Goal: Task Accomplishment & Management: Manage account settings

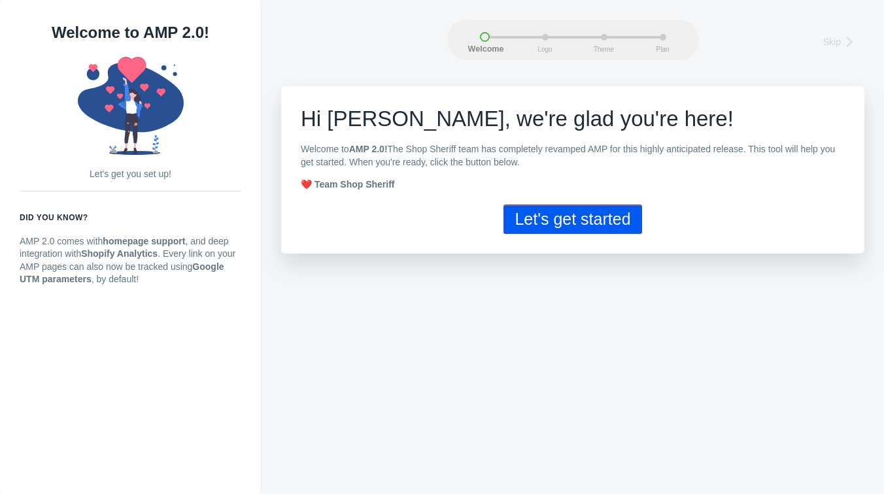
click at [594, 224] on button "Let's get started" at bounding box center [572, 219] width 138 height 29
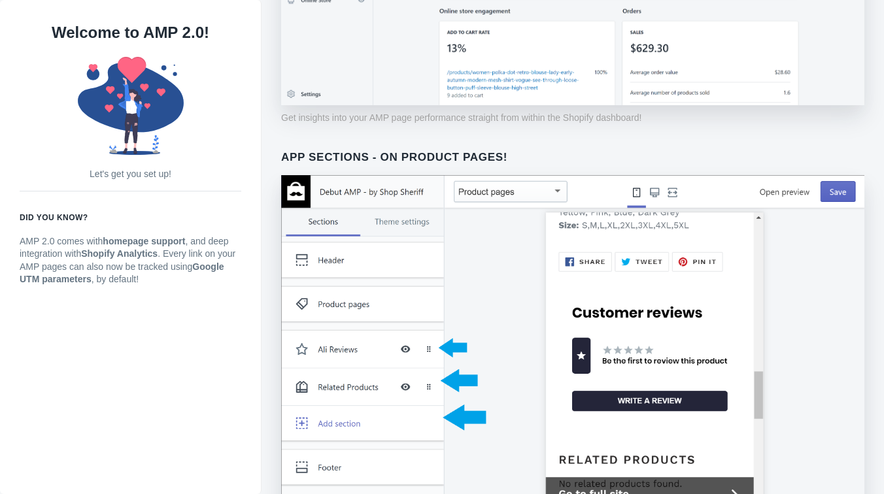
scroll to position [912, 0]
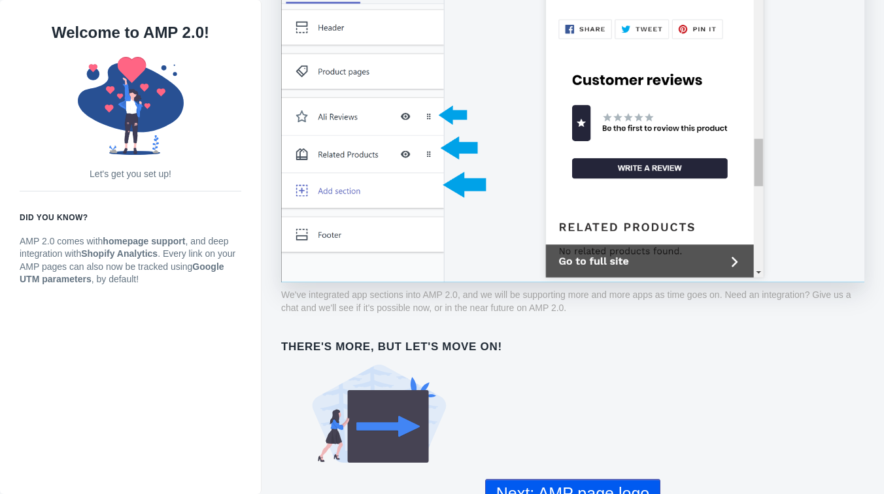
click at [561, 480] on button "Next: AMP page logo" at bounding box center [572, 493] width 175 height 29
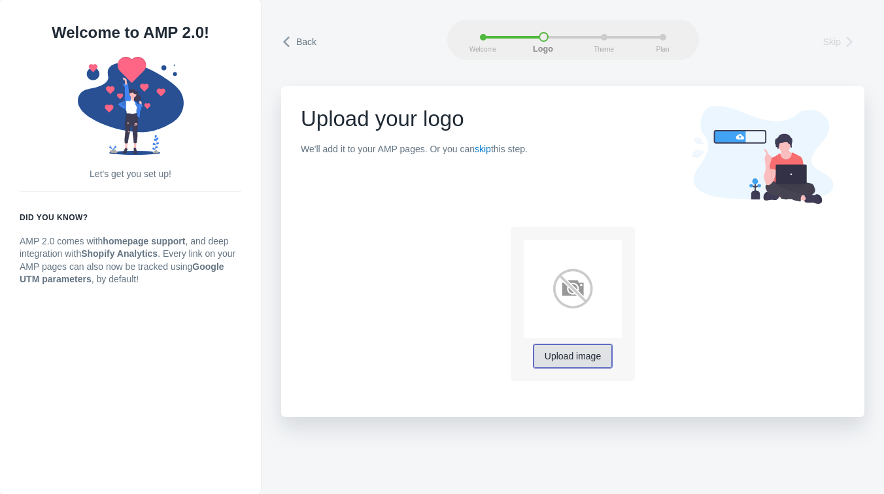
click at [571, 365] on button "Upload image" at bounding box center [572, 356] width 78 height 24
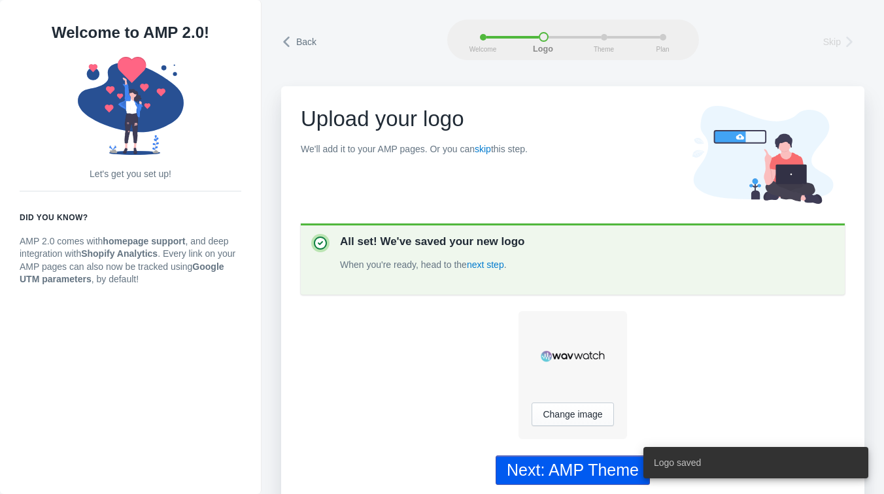
scroll to position [10, 0]
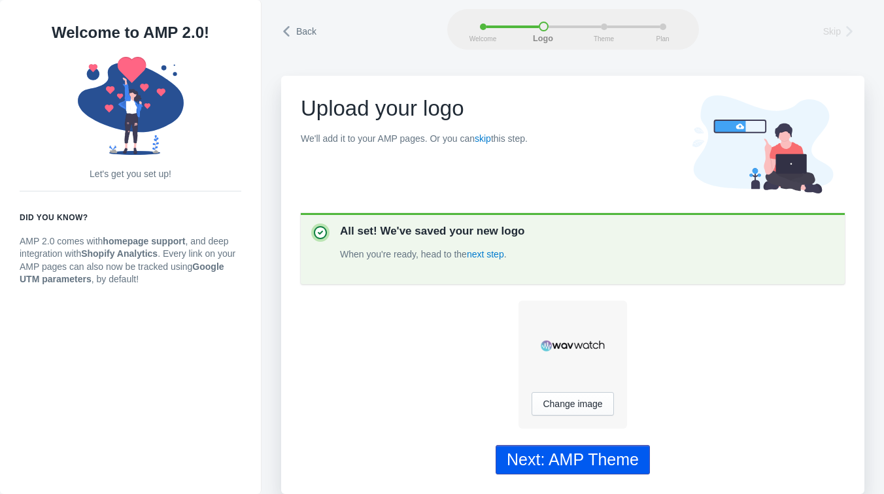
click at [586, 452] on div "Next: AMP Theme" at bounding box center [572, 459] width 132 height 19
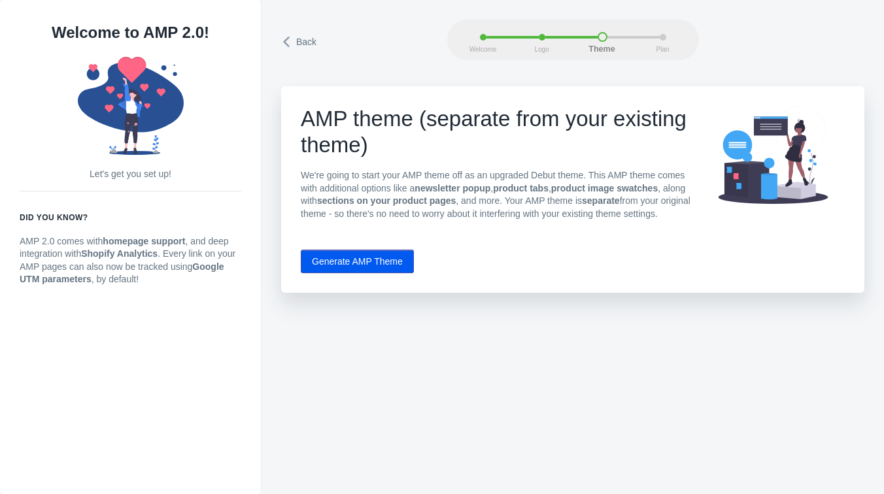
click at [357, 273] on button "Generate AMP Theme" at bounding box center [357, 262] width 113 height 24
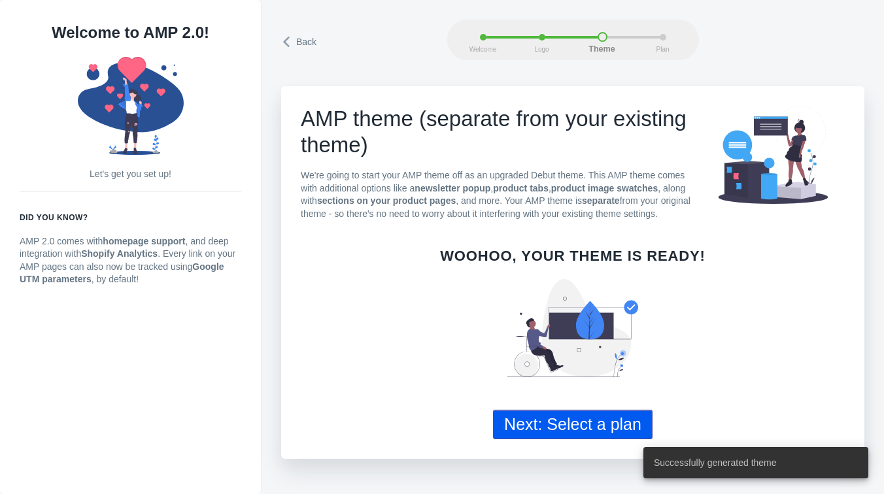
click at [554, 439] on button "Next: Select a plan" at bounding box center [572, 424] width 159 height 29
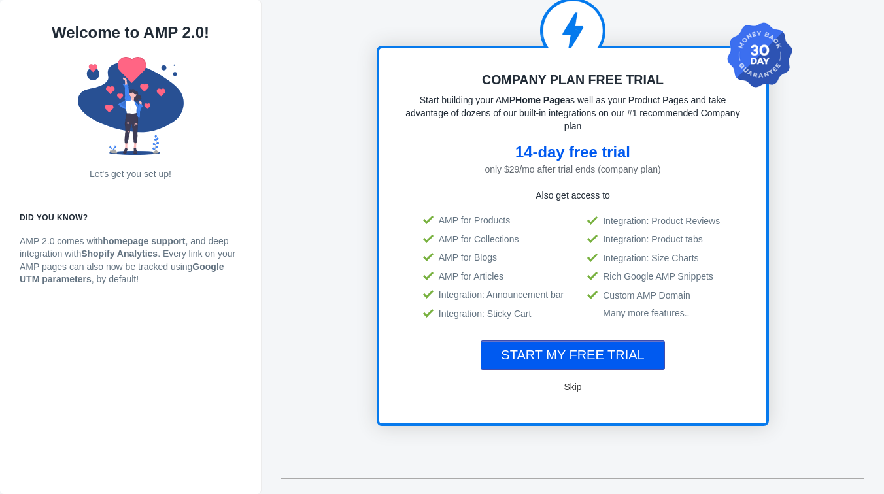
scroll to position [76, 0]
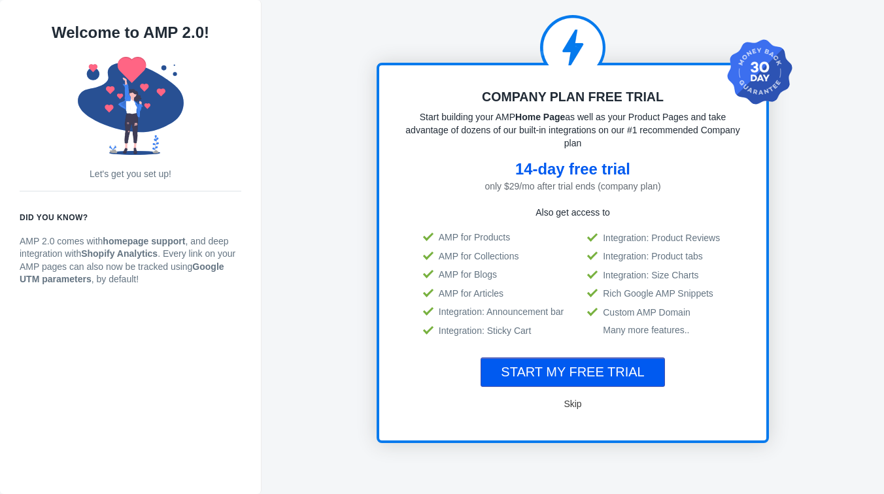
click at [569, 367] on span "START MY FREE TRIAL" at bounding box center [572, 372] width 143 height 14
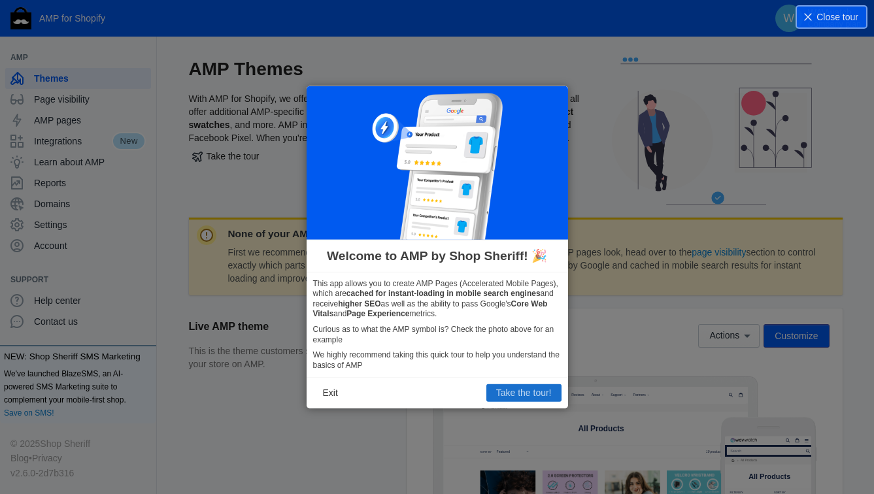
click at [518, 393] on button "Take the tour!" at bounding box center [523, 392] width 75 height 17
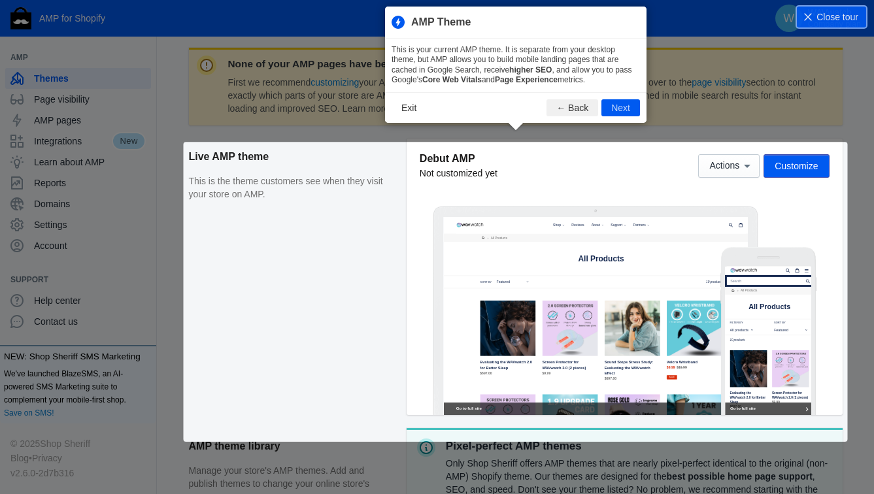
scroll to position [178, 0]
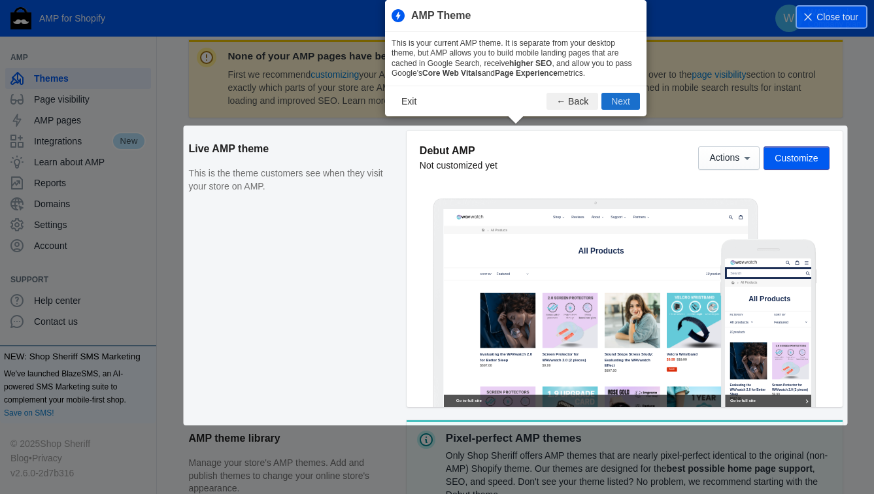
click at [614, 98] on button "Next" at bounding box center [620, 101] width 39 height 17
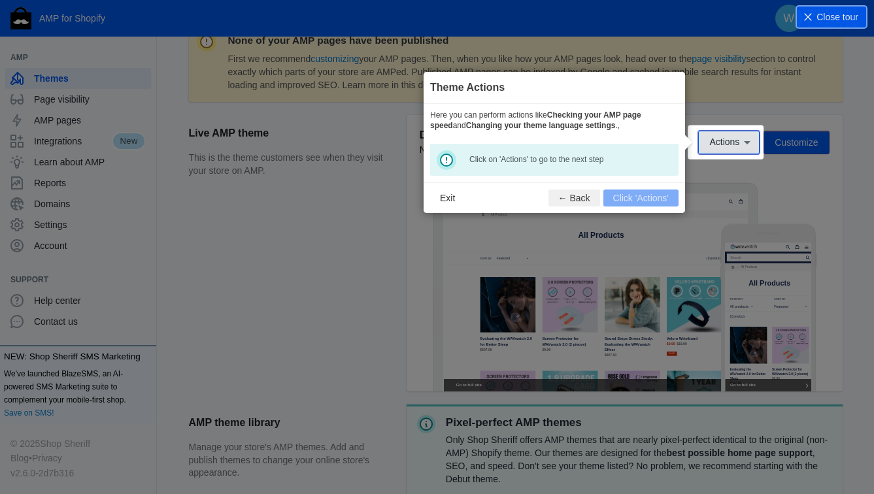
click at [718, 144] on span "Actions" at bounding box center [724, 142] width 30 height 10
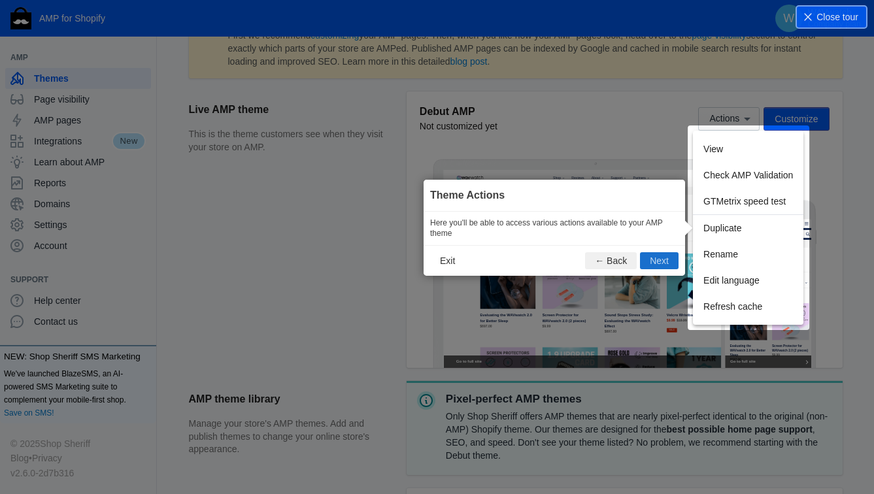
click at [666, 263] on button "Next" at bounding box center [659, 260] width 39 height 17
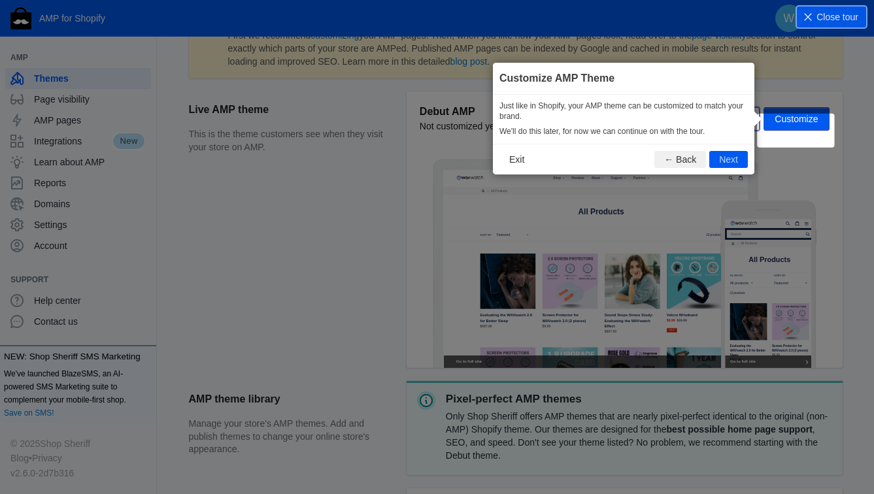
scroll to position [193, 0]
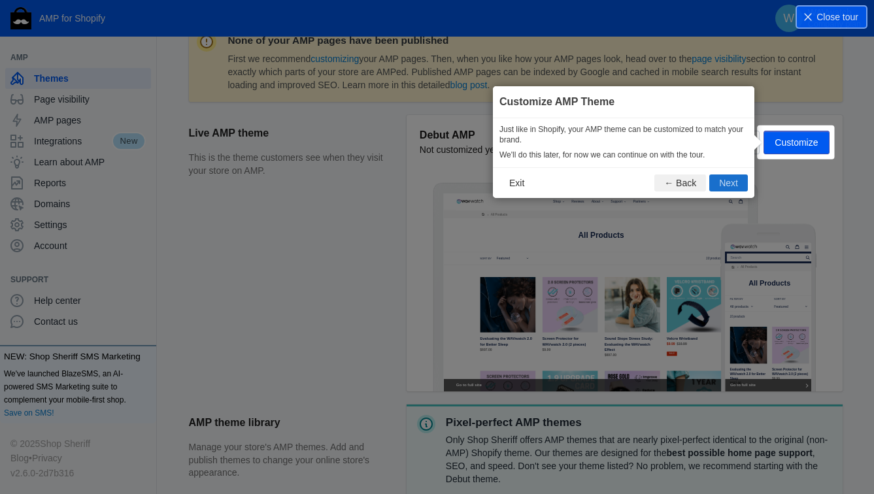
click at [733, 184] on button "Next" at bounding box center [728, 182] width 39 height 17
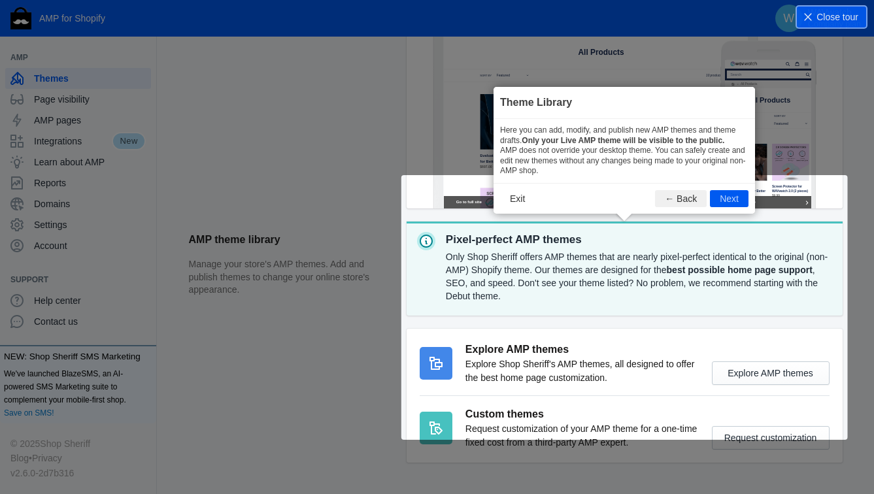
scroll to position [418, 0]
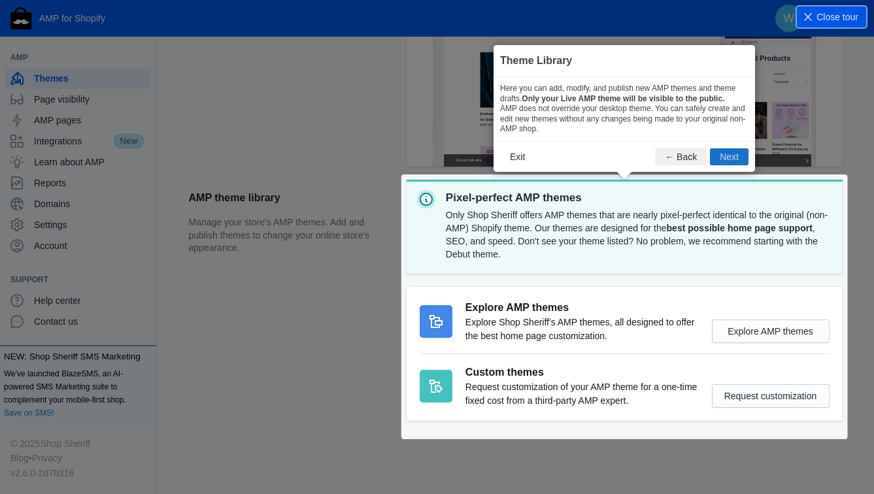
click at [723, 157] on button "Next" at bounding box center [729, 156] width 39 height 17
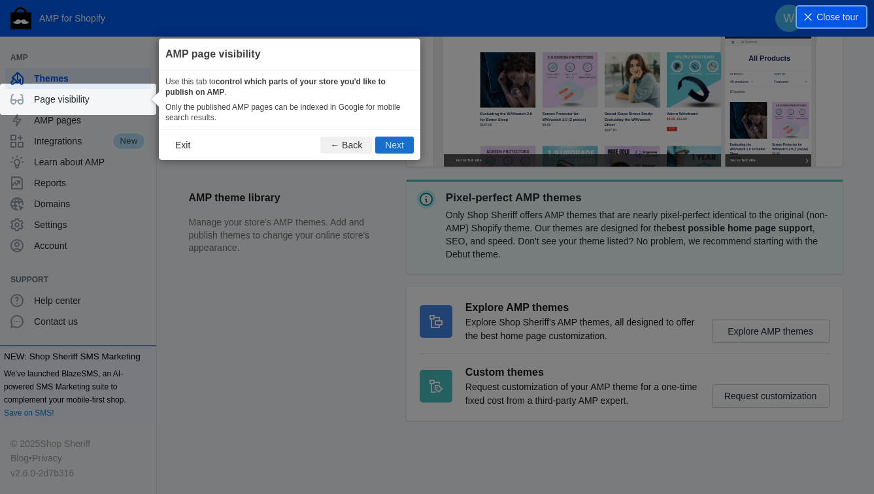
click at [398, 144] on button "Next" at bounding box center [394, 145] width 39 height 17
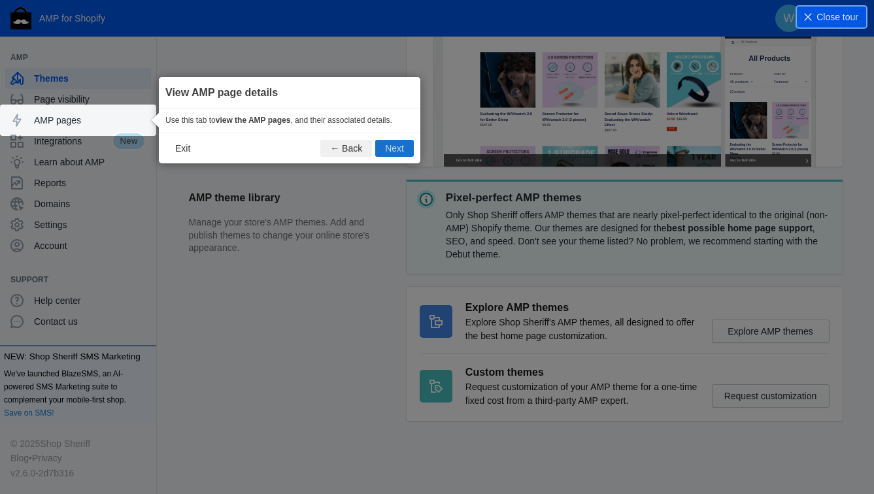
click at [395, 150] on button "Next" at bounding box center [394, 148] width 39 height 17
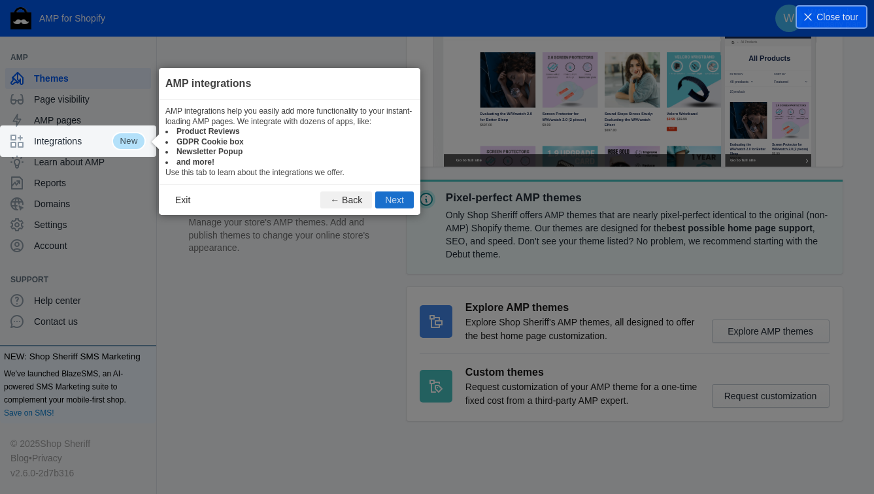
click at [394, 197] on button "Next" at bounding box center [394, 199] width 39 height 17
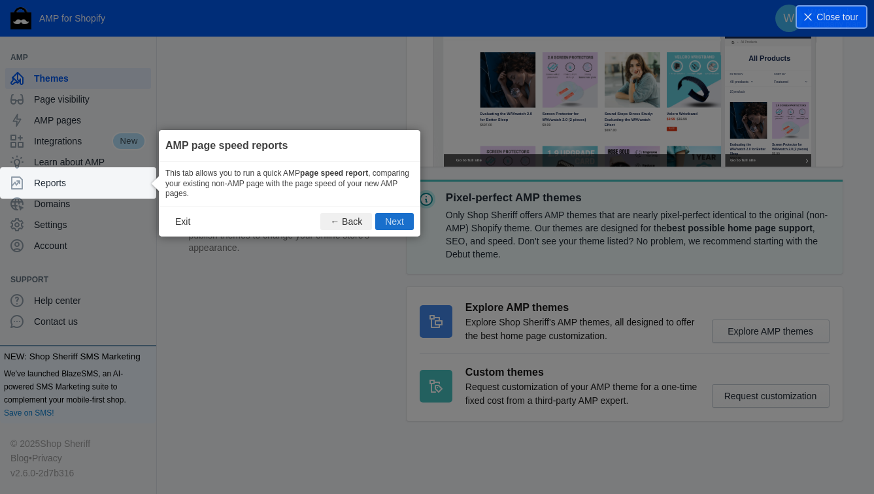
click at [397, 225] on button "Next" at bounding box center [394, 221] width 39 height 17
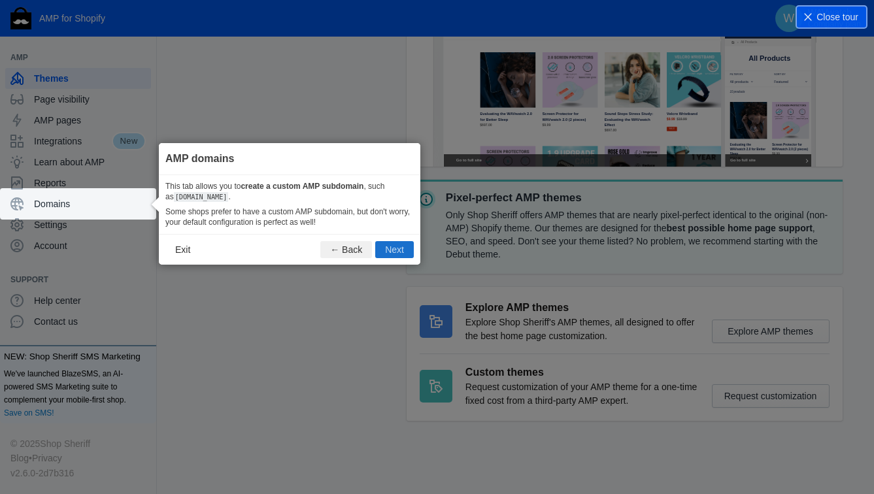
click at [398, 248] on button "Next" at bounding box center [394, 249] width 39 height 17
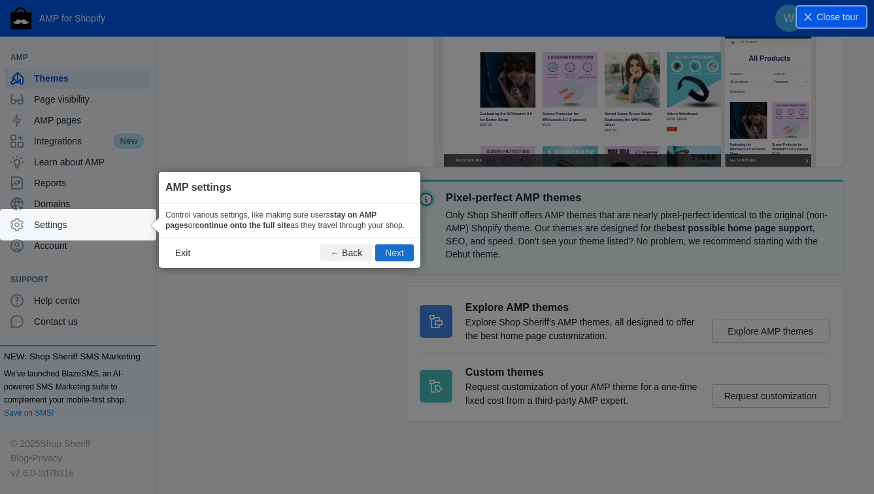
click at [396, 261] on button "Next" at bounding box center [394, 252] width 39 height 17
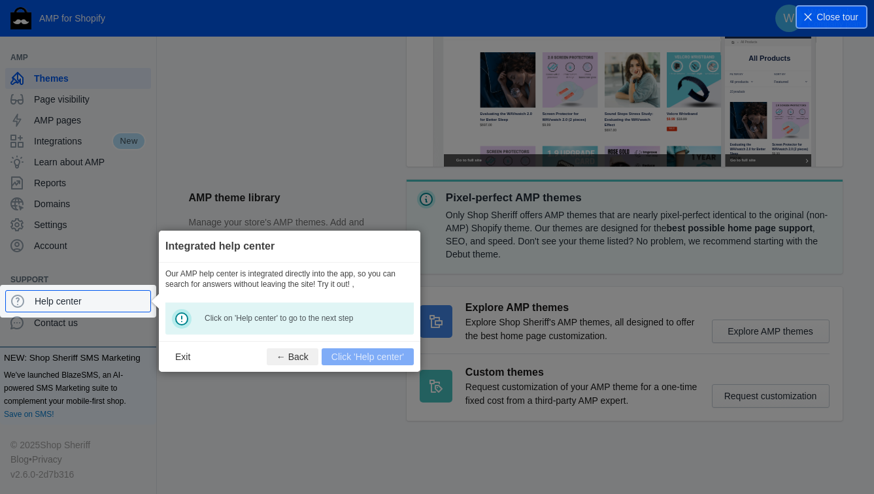
click at [357, 358] on footer "Exit ← Back Click 'Help center'" at bounding box center [289, 356] width 261 height 31
click at [91, 303] on span "Help center" at bounding box center [90, 301] width 110 height 13
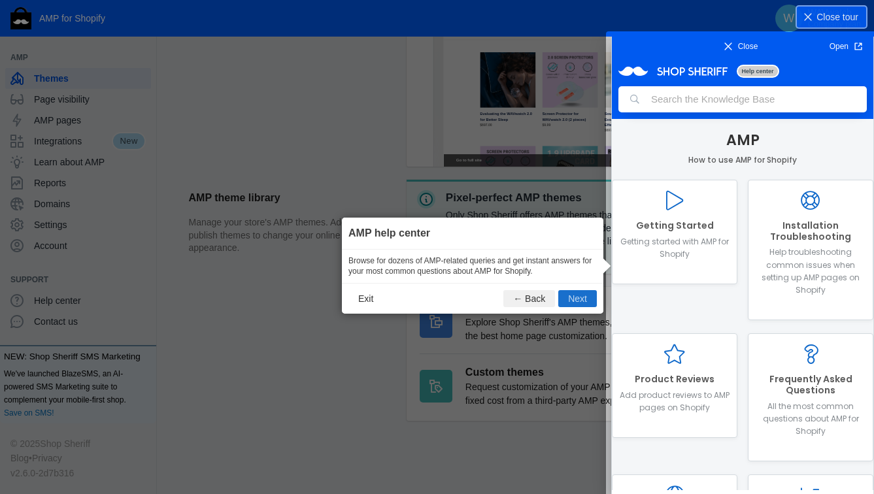
scroll to position [0, 0]
click at [589, 298] on button "Next" at bounding box center [577, 298] width 39 height 17
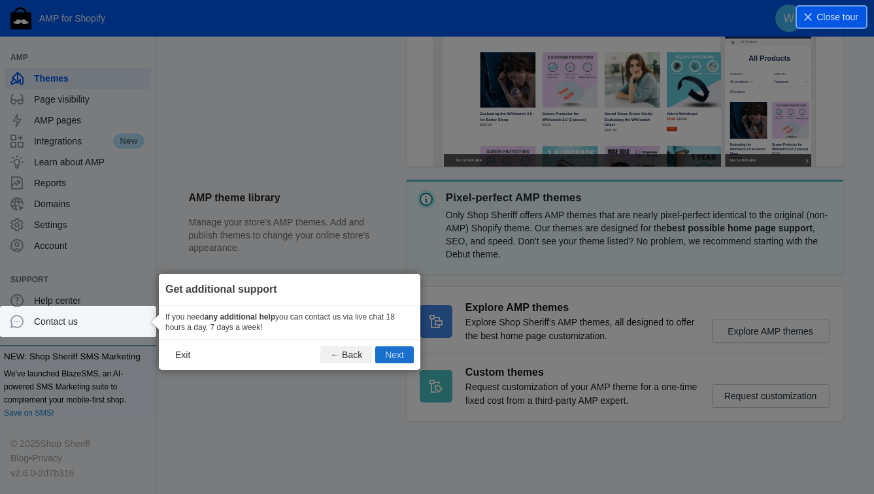
click at [390, 355] on button "Next" at bounding box center [394, 354] width 39 height 17
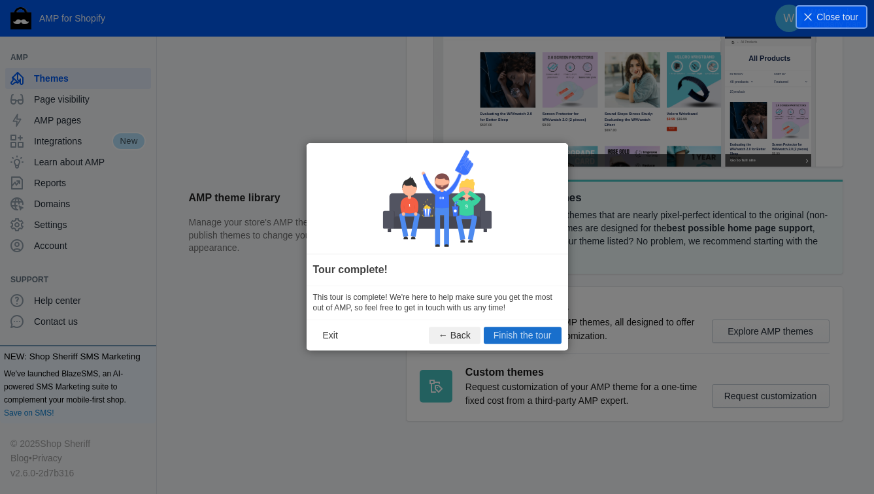
click at [523, 333] on button "Finish the tour" at bounding box center [523, 335] width 78 height 17
